Goal: Find specific page/section

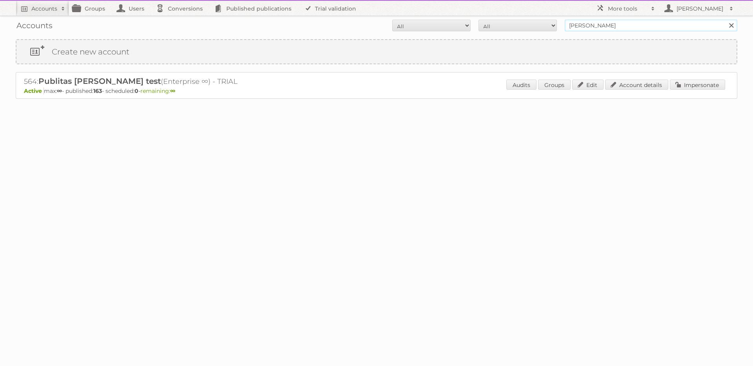
click at [646, 30] on input "[PERSON_NAME]" at bounding box center [651, 26] width 173 height 12
type input "[PERSON_NAME]"
click at [725, 20] on input "Search" at bounding box center [731, 26] width 12 height 12
click at [692, 91] on div "Audits Resend invite Groups Edit Account details Impersonate" at bounding box center [590, 86] width 270 height 12
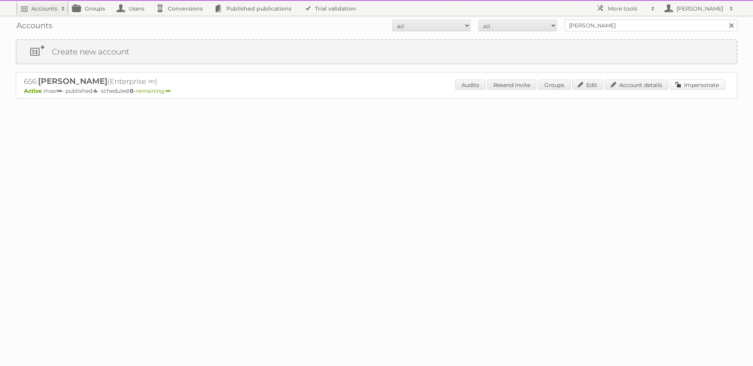
click at [691, 88] on link "Impersonate" at bounding box center [697, 85] width 55 height 10
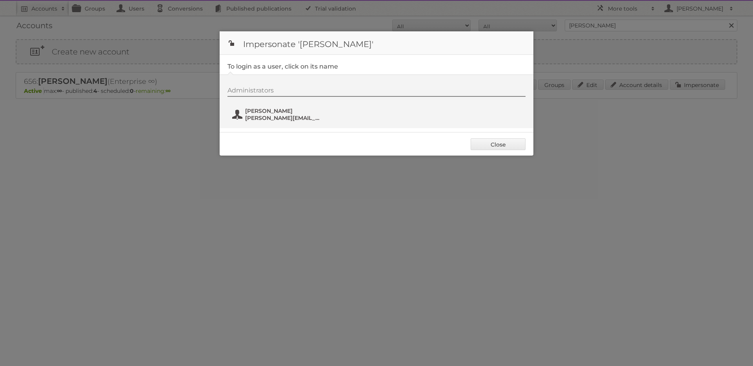
click at [261, 109] on span "[PERSON_NAME]" at bounding box center [283, 110] width 76 height 7
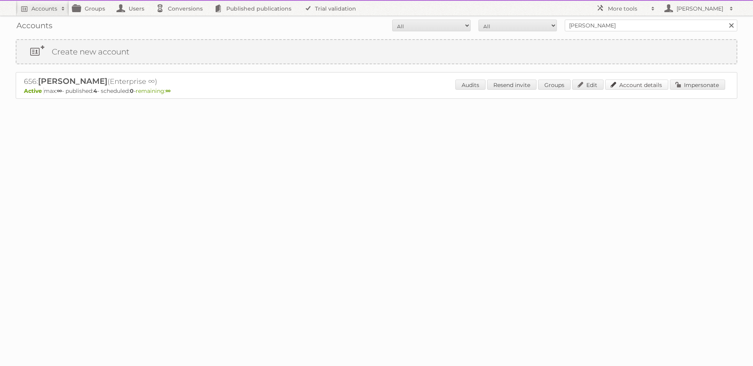
click at [636, 83] on link "Account details" at bounding box center [636, 85] width 63 height 10
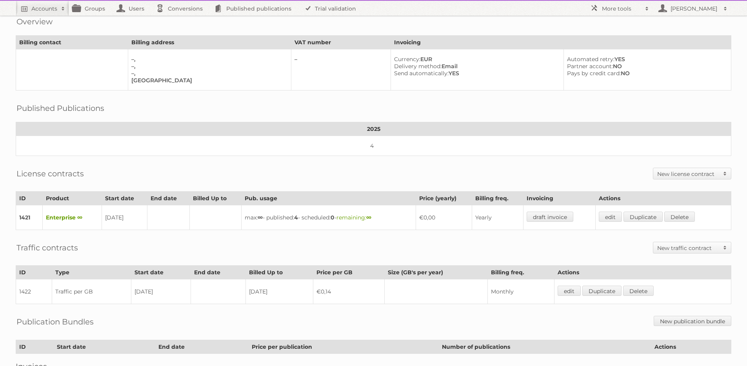
scroll to position [103, 0]
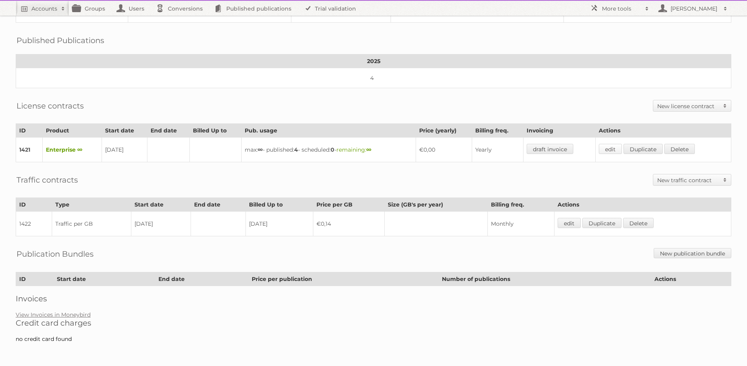
click at [620, 147] on link "edit" at bounding box center [610, 149] width 23 height 10
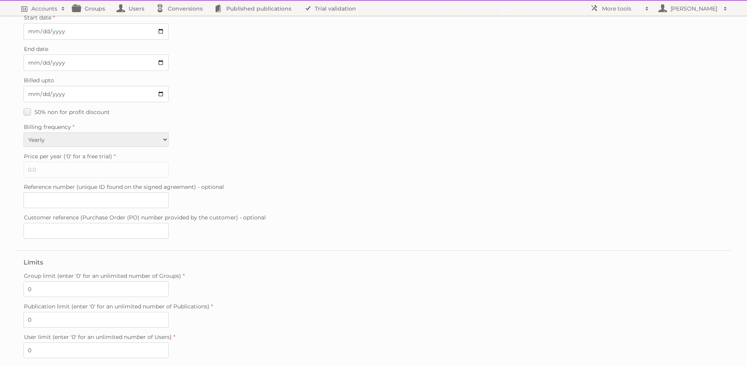
scroll to position [142, 0]
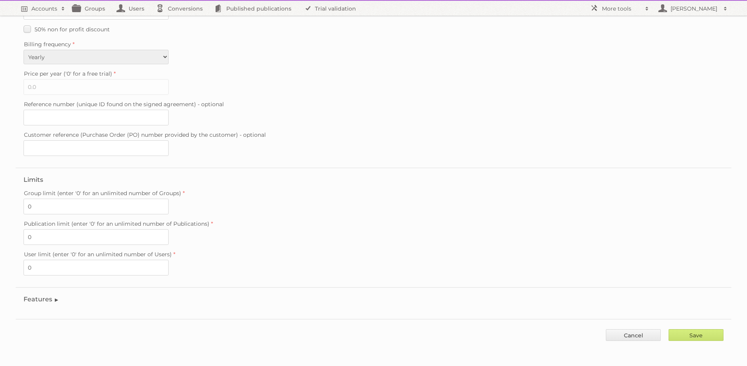
click at [42, 300] on legend "Features" at bounding box center [42, 299] width 36 height 7
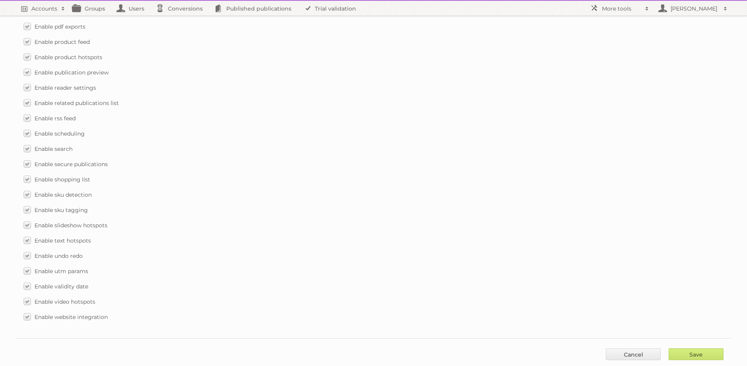
scroll to position [1069, 0]
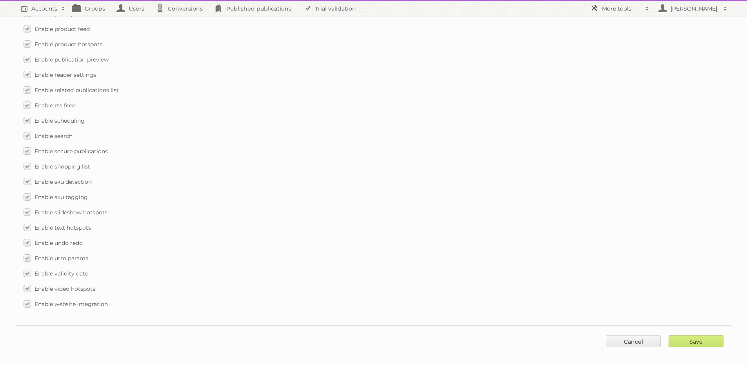
click at [609, 10] on h2 "More tools" at bounding box center [621, 9] width 39 height 8
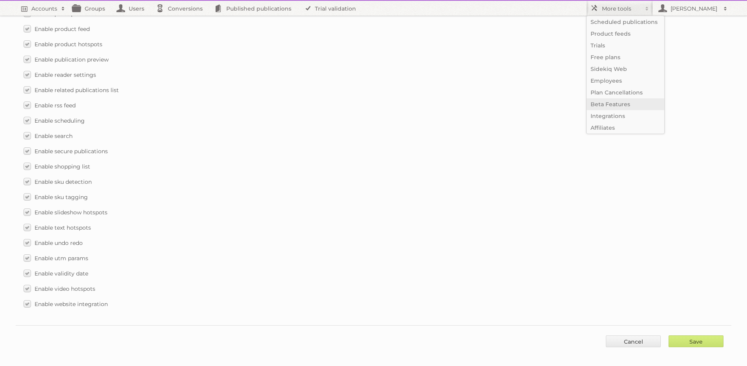
click at [605, 101] on link "Beta Features" at bounding box center [626, 104] width 78 height 12
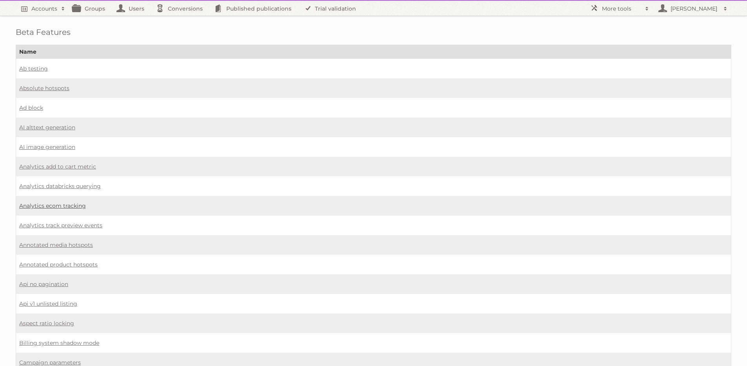
click at [78, 203] on link "Analytics ecom tracking" at bounding box center [52, 205] width 67 height 7
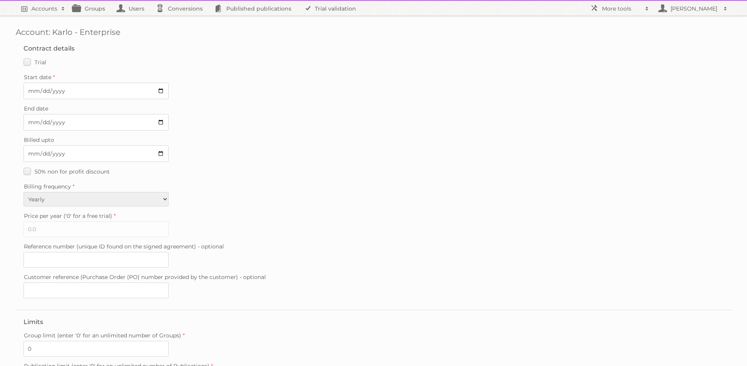
scroll to position [142, 0]
